Goal: Information Seeking & Learning: Learn about a topic

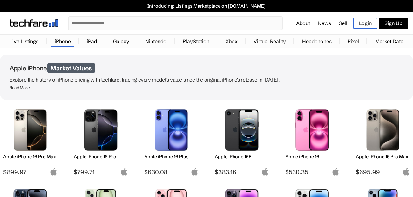
click at [388, 43] on link "Market Data" at bounding box center [389, 41] width 35 height 13
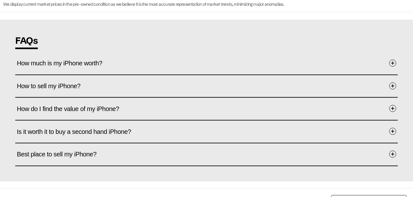
scroll to position [758, 0]
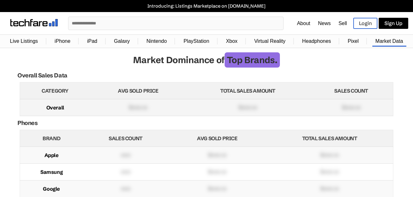
click at [241, 107] on td "$xxxx.xx" at bounding box center [248, 107] width 124 height 17
click at [30, 44] on link "Live Listings" at bounding box center [24, 41] width 34 height 12
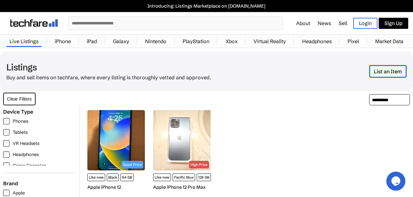
click at [60, 39] on link "iPhone" at bounding box center [62, 41] width 23 height 13
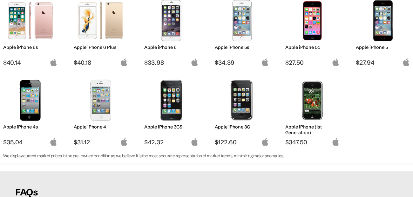
scroll to position [772, 0]
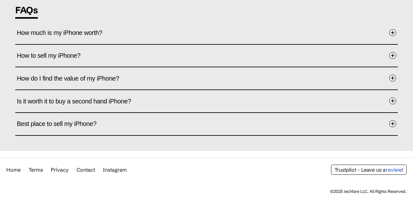
click at [77, 128] on span "Best place to sell my iPhone?" at bounding box center [61, 124] width 89 height 20
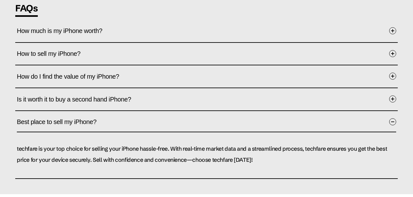
click at [57, 98] on span "Is it worth it to buy a second hand iPhone?" at bounding box center [79, 100] width 124 height 20
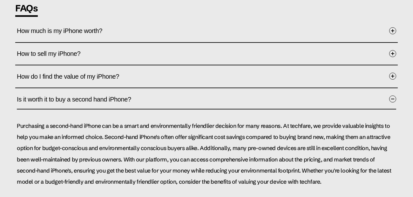
click at [57, 98] on span "Is it worth it to buy a second hand iPhone?" at bounding box center [79, 100] width 124 height 20
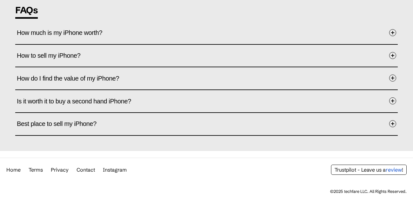
click at [71, 75] on span "How do I find the value of my iPhone?" at bounding box center [73, 79] width 112 height 20
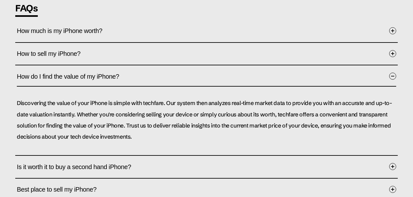
click at [71, 75] on span "How do I find the value of my iPhone?" at bounding box center [73, 77] width 112 height 20
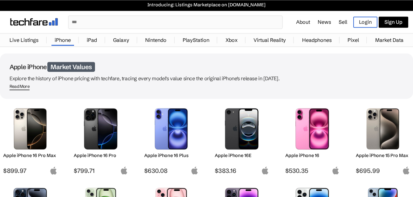
scroll to position [0, 0]
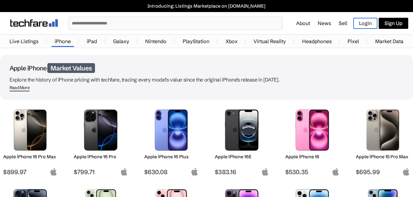
click at [104, 133] on img at bounding box center [100, 130] width 45 height 41
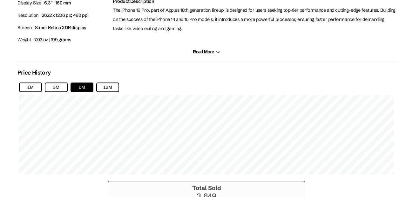
scroll to position [385, 0]
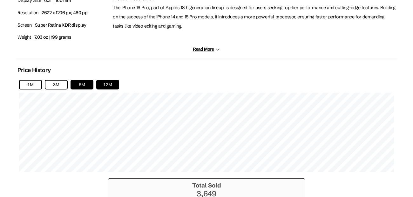
click at [105, 87] on button "12M" at bounding box center [107, 85] width 23 height 10
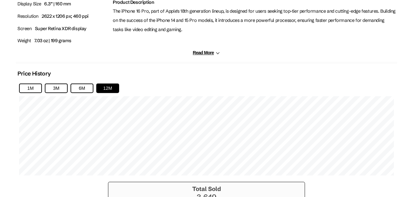
scroll to position [379, 0]
